Goal: Check status: Check status

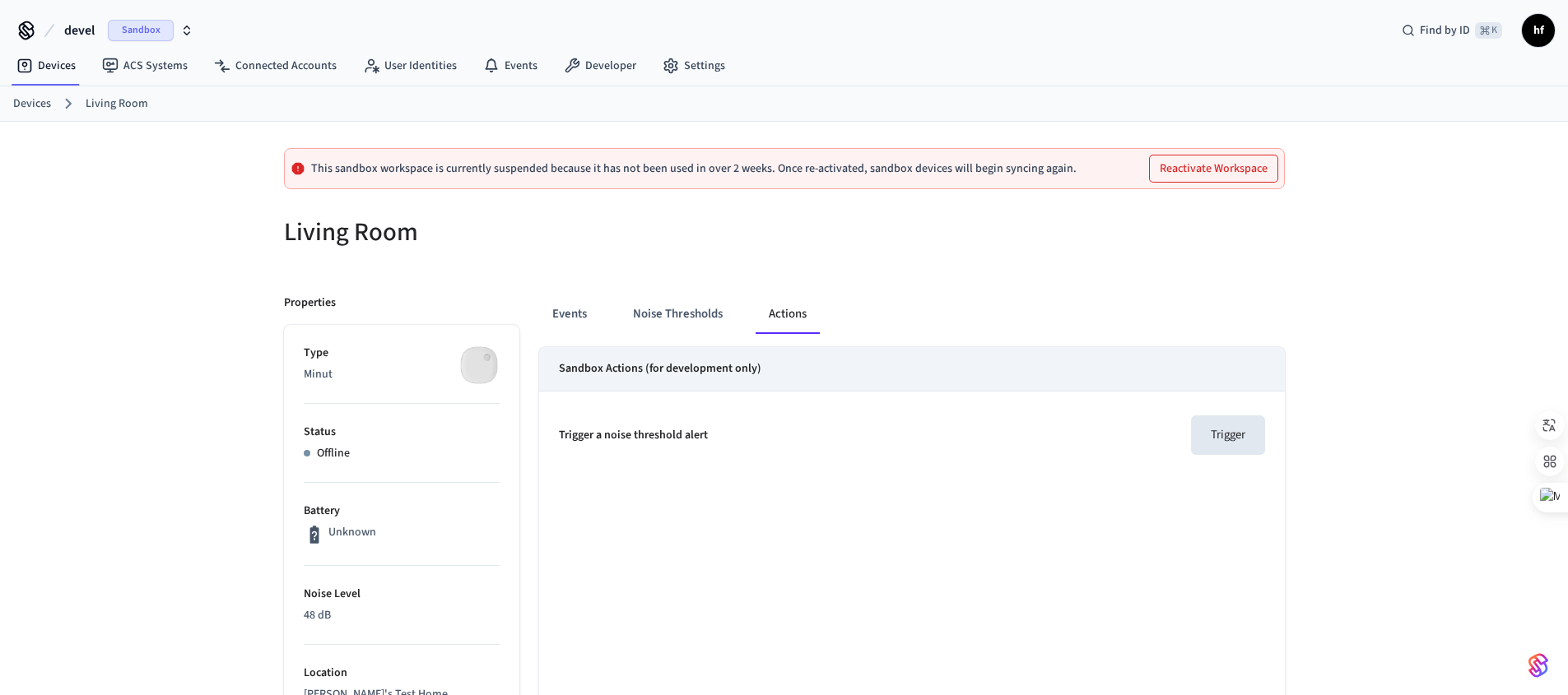
scroll to position [14, 0]
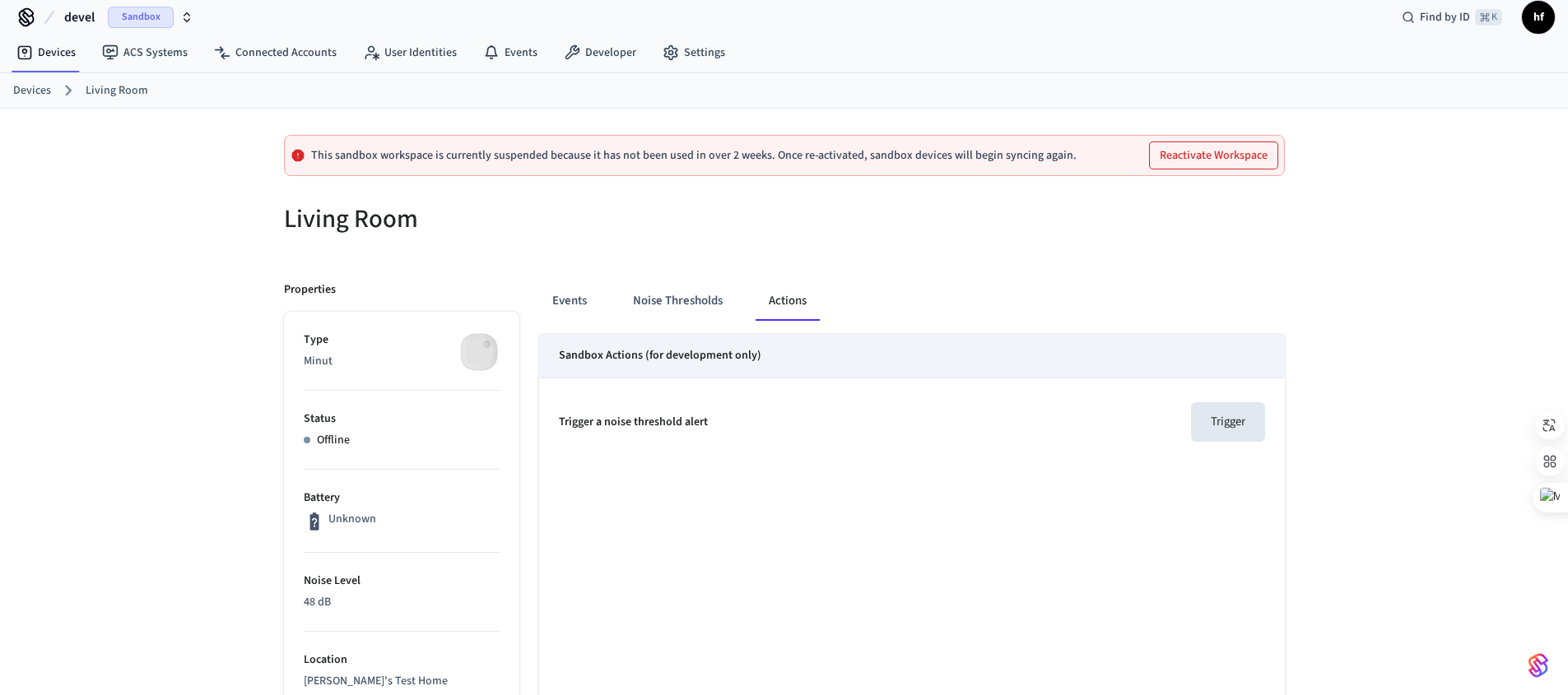
drag, startPoint x: 1155, startPoint y: 241, endPoint x: 1164, endPoint y: 255, distance: 16.6
click at [1154, 241] on div at bounding box center [1039, 228] width 491 height 52
click at [1265, 282] on div "Events Noise Thresholds Actions" at bounding box center [912, 301] width 746 height 40
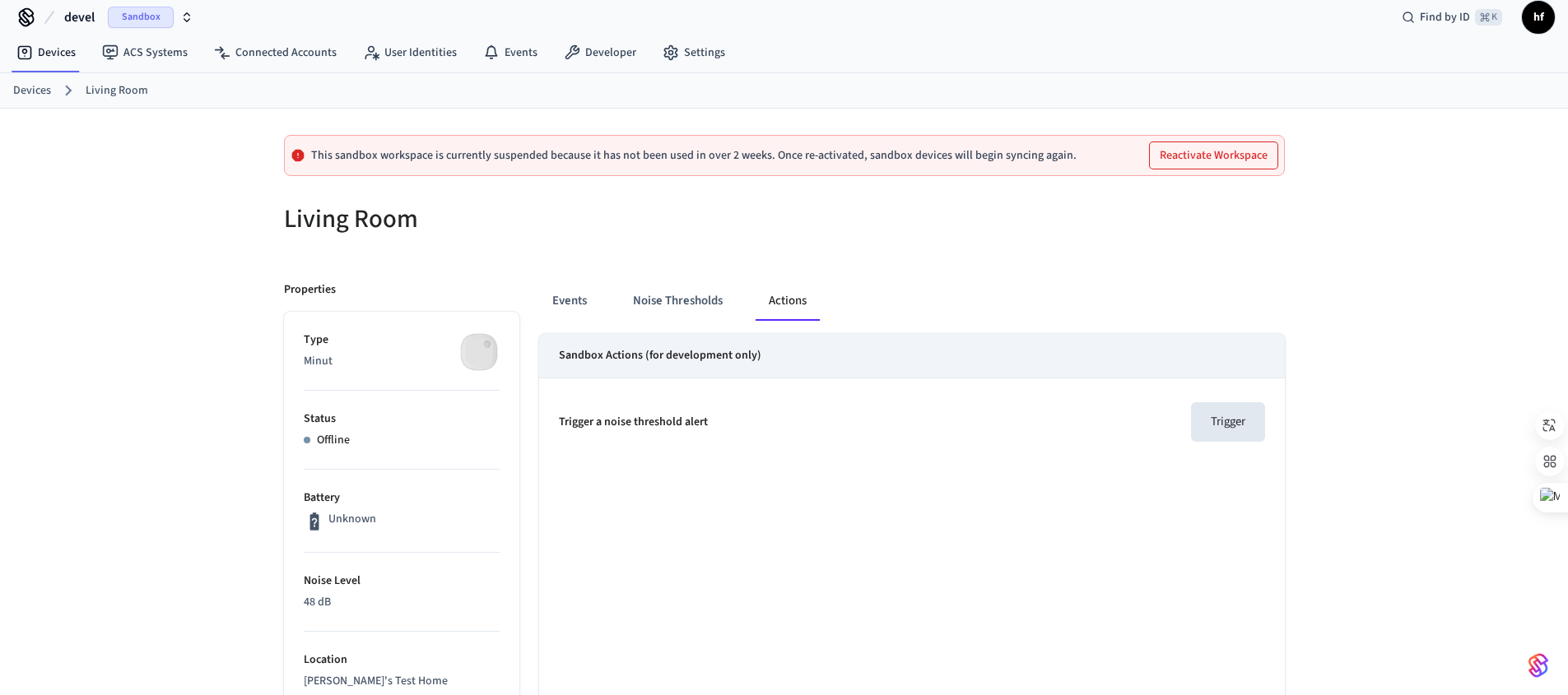
click at [1265, 282] on div "Events Noise Thresholds Actions" at bounding box center [912, 301] width 746 height 40
click at [979, 229] on div at bounding box center [1039, 228] width 491 height 52
click at [1213, 155] on button "Reactivate Workspace" at bounding box center [1213, 155] width 127 height 26
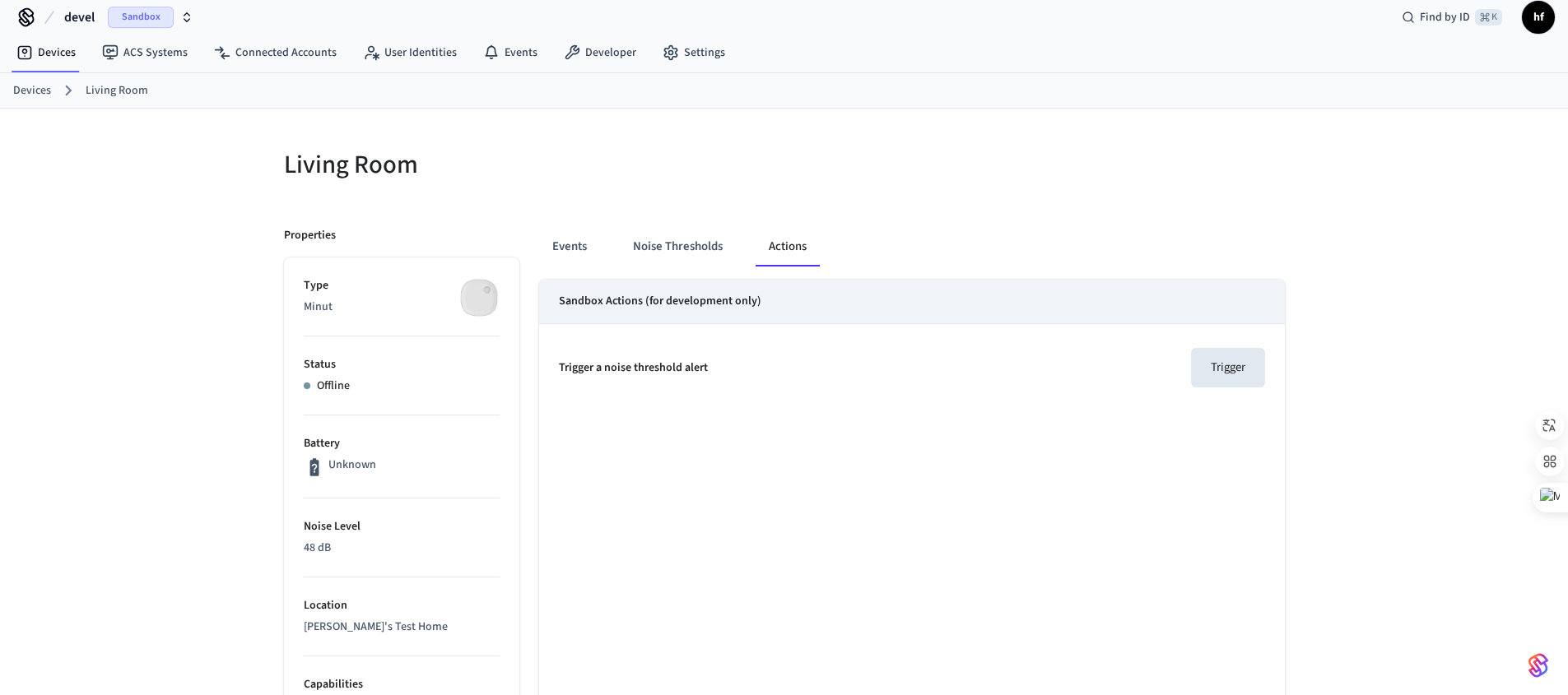
click at [1158, 209] on div "Events Noise Thresholds Actions Sandbox Actions (for development only) Trigger …" at bounding box center [901, 696] width 765 height 978
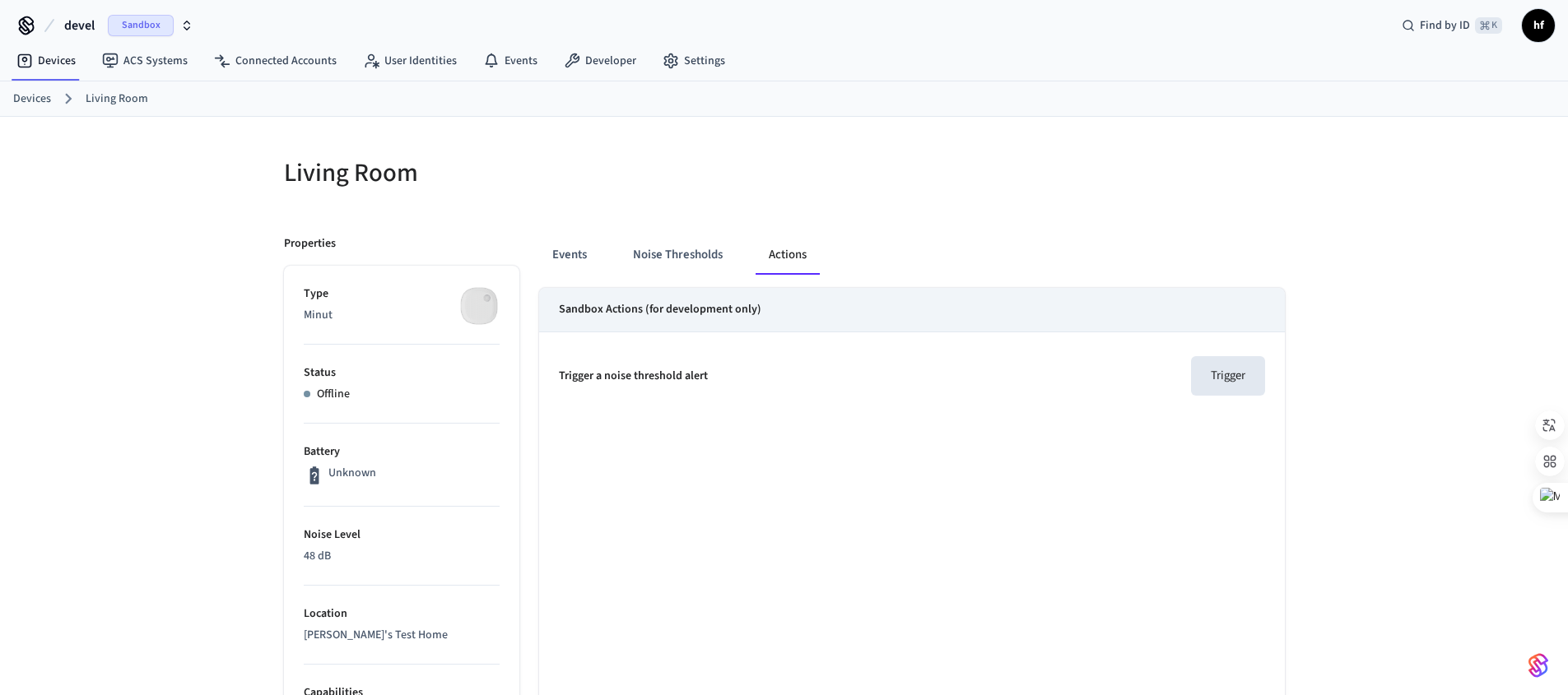
scroll to position [0, 0]
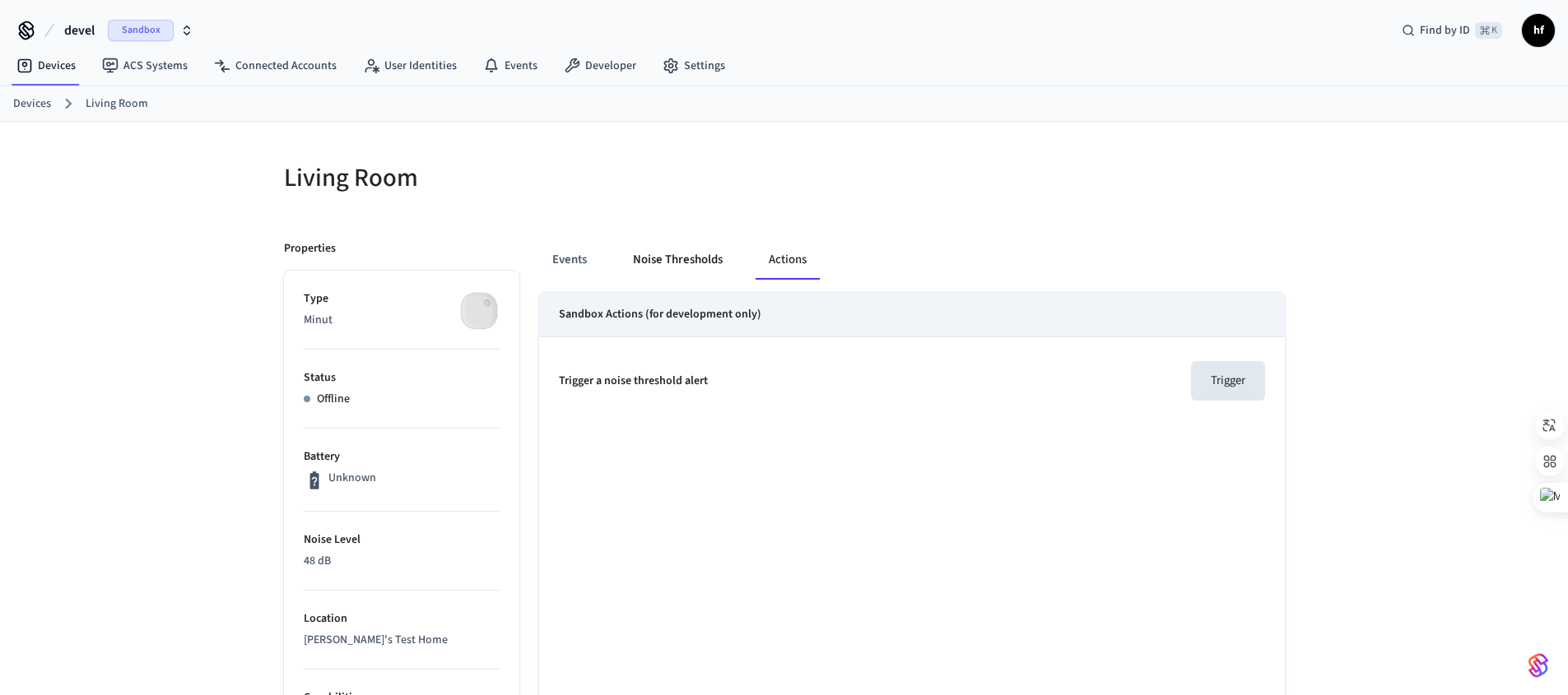
click at [711, 252] on button "Noise Thresholds" at bounding box center [678, 260] width 116 height 40
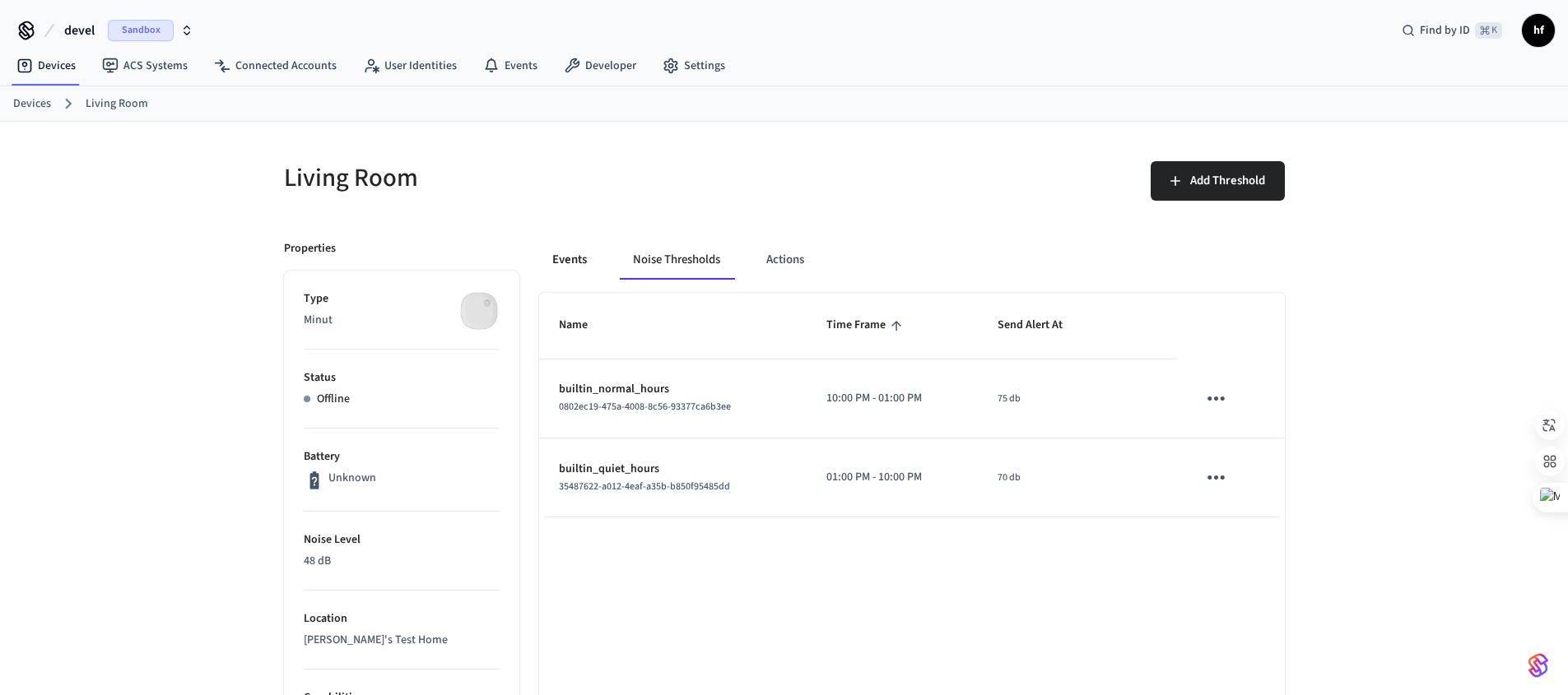
click at [575, 260] on button "Events" at bounding box center [570, 260] width 61 height 40
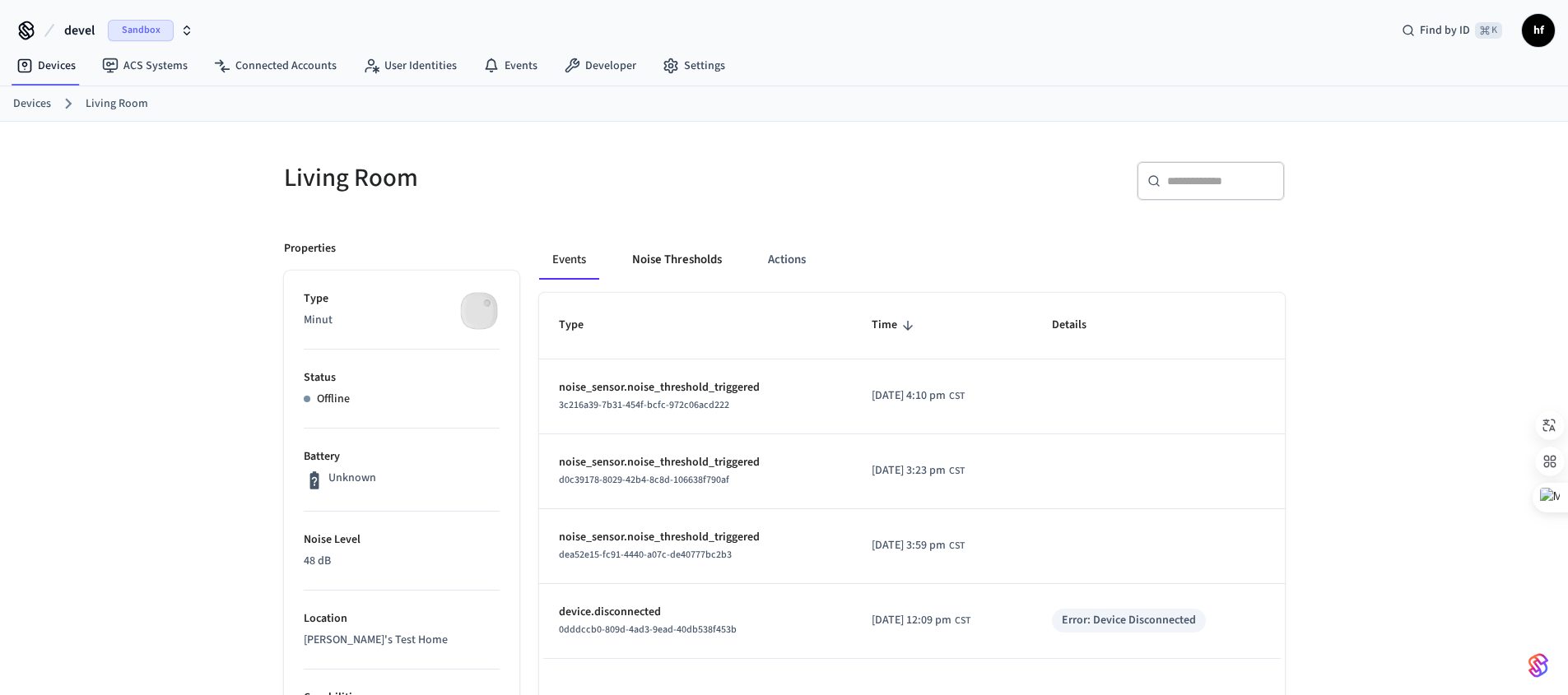
click at [699, 259] on button "Noise Thresholds" at bounding box center [677, 260] width 116 height 40
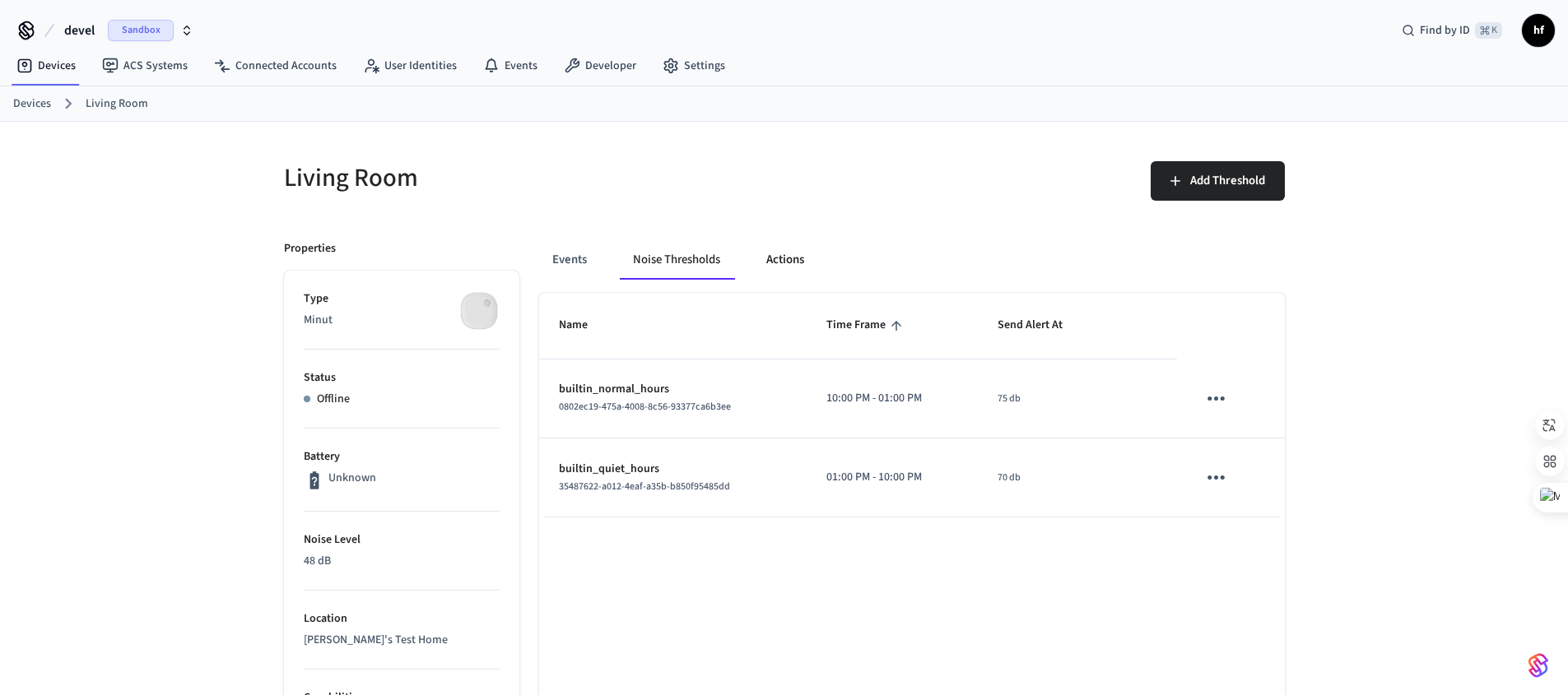
click at [804, 255] on button "Actions" at bounding box center [785, 260] width 64 height 40
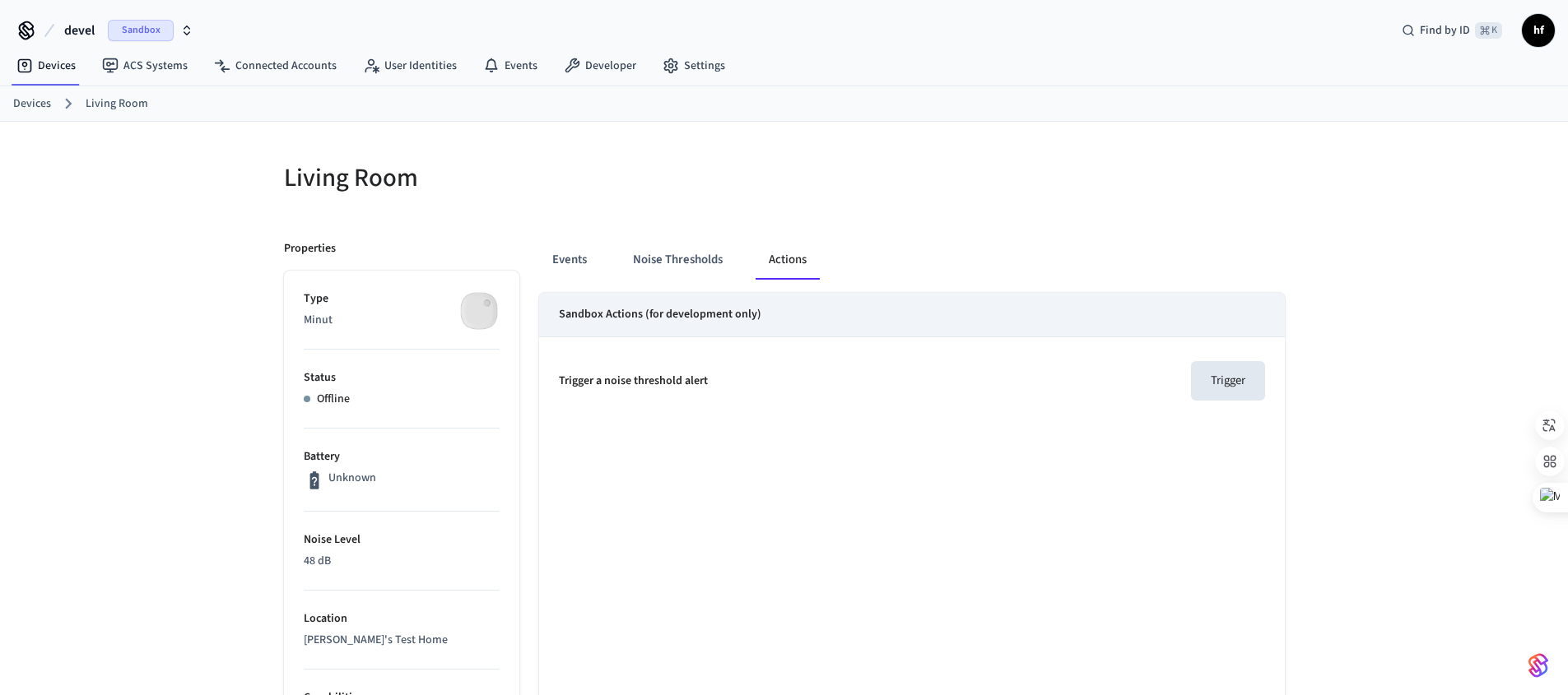
click at [749, 158] on div "Living Room" at bounding box center [519, 178] width 510 height 73
